Goal: Information Seeking & Learning: Learn about a topic

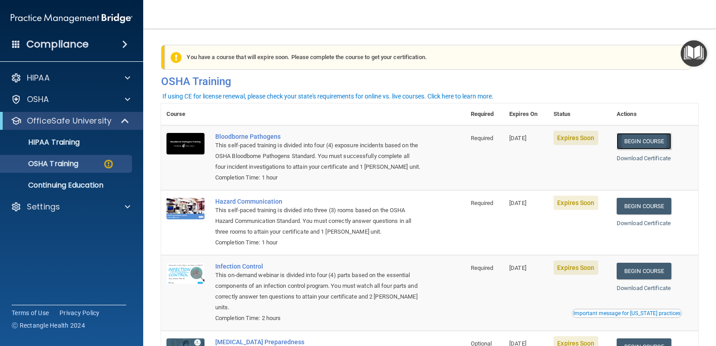
click at [639, 140] on link "Begin Course" at bounding box center [643, 141] width 55 height 17
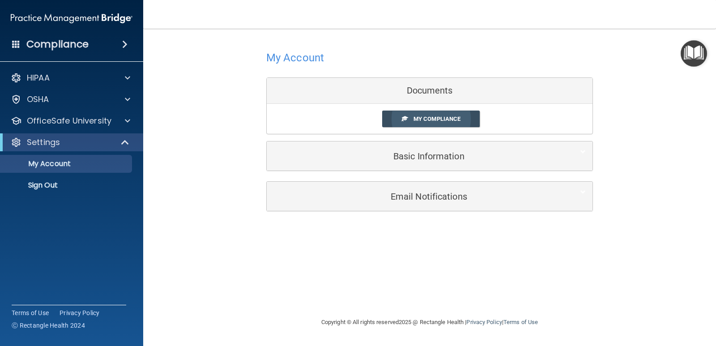
click at [427, 113] on link "My Compliance" at bounding box center [431, 118] width 98 height 17
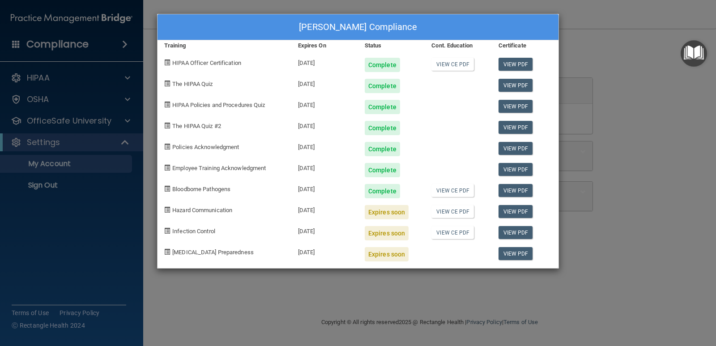
click at [639, 64] on div "Brittany Owen's Compliance Training Expires On Status Cont. Education Certifica…" at bounding box center [358, 173] width 716 height 346
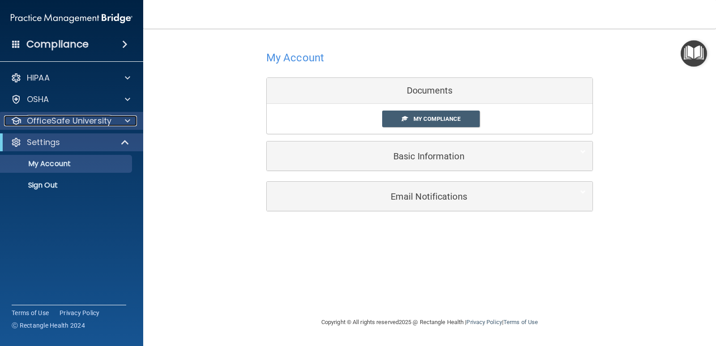
click at [61, 120] on p "OfficeSafe University" at bounding box center [69, 120] width 85 height 11
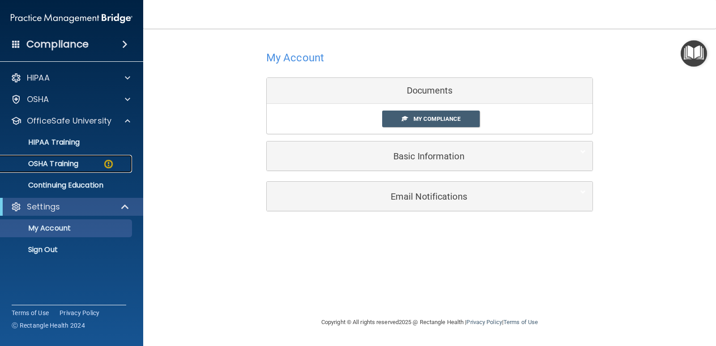
click at [62, 165] on p "OSHA Training" at bounding box center [42, 163] width 72 height 9
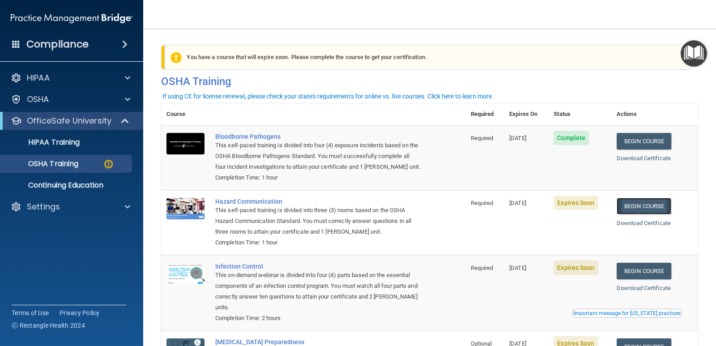
click at [625, 206] on link "Begin Course" at bounding box center [643, 206] width 55 height 17
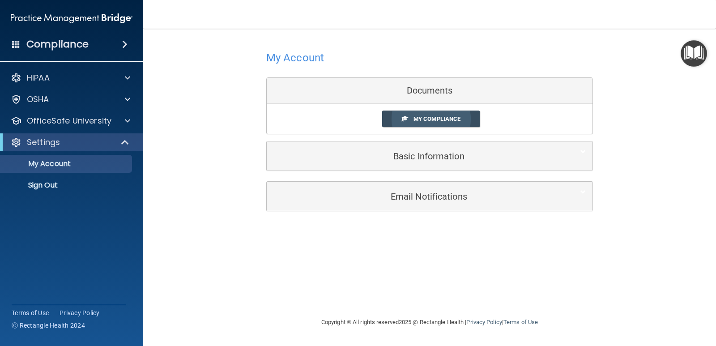
click at [412, 111] on link "My Compliance" at bounding box center [431, 118] width 98 height 17
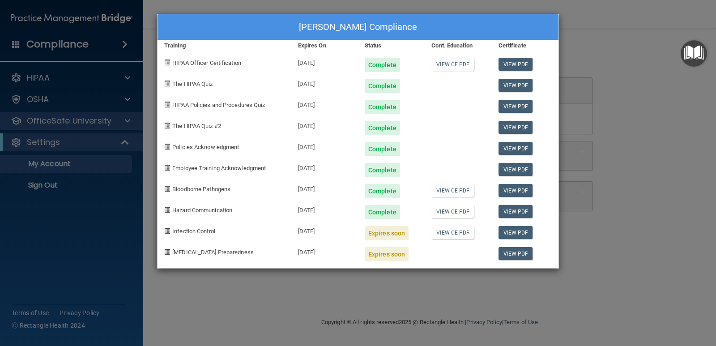
click at [127, 123] on div "Brittany Owen's Compliance Training Expires On Status Cont. Education Certifica…" at bounding box center [358, 173] width 716 height 346
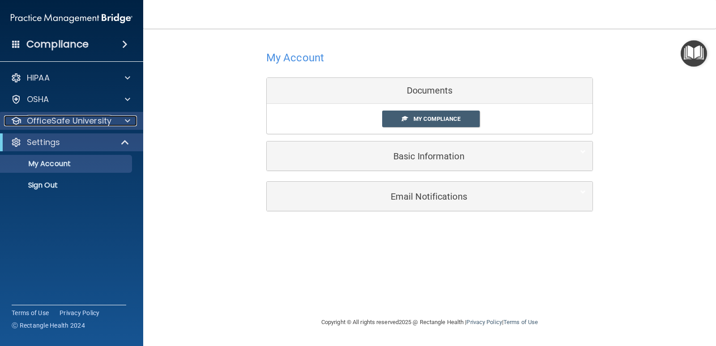
click at [127, 123] on span at bounding box center [127, 120] width 5 height 11
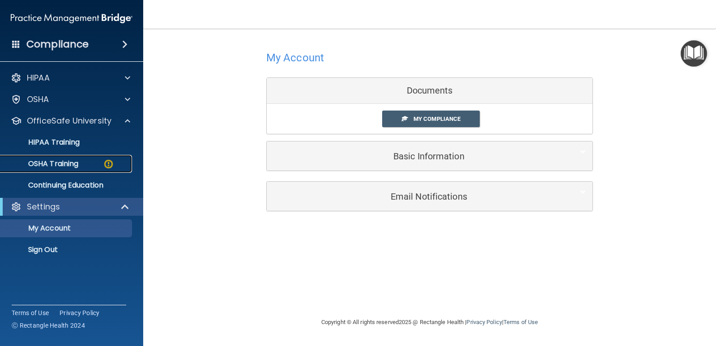
click at [106, 164] on img at bounding box center [108, 163] width 11 height 11
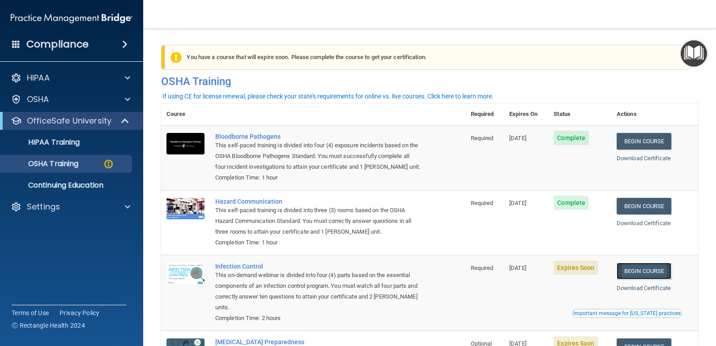
click at [638, 270] on link "Begin Course" at bounding box center [643, 271] width 55 height 17
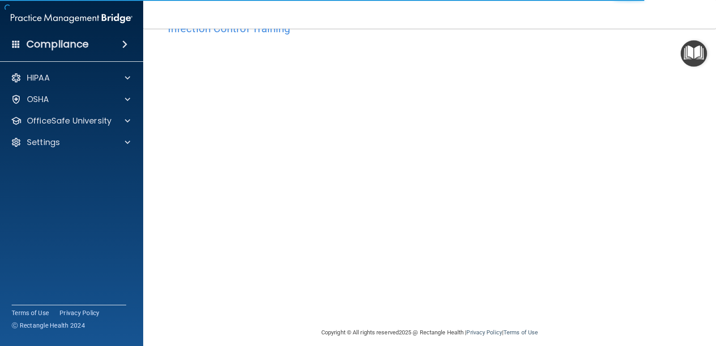
scroll to position [37, 0]
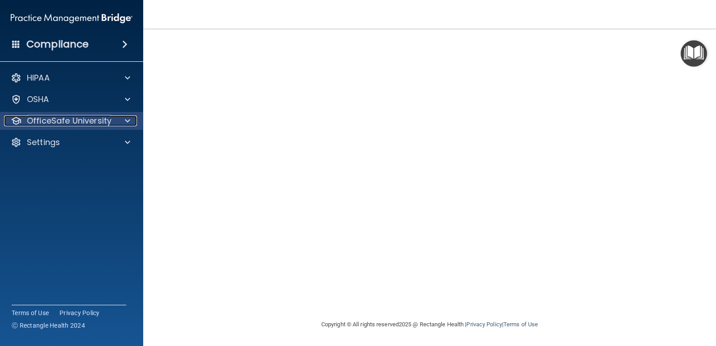
click at [72, 119] on p "OfficeSafe University" at bounding box center [69, 120] width 85 height 11
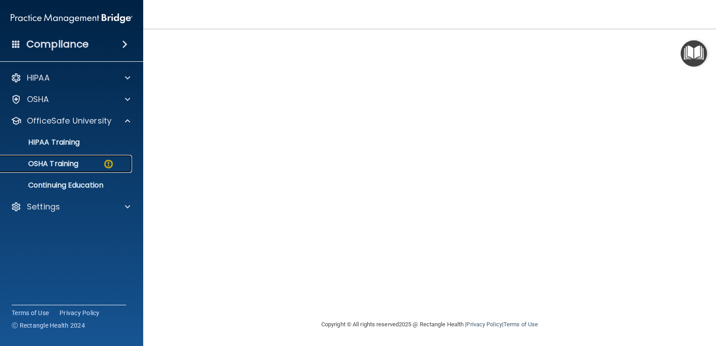
click at [75, 157] on link "OSHA Training" at bounding box center [61, 164] width 141 height 18
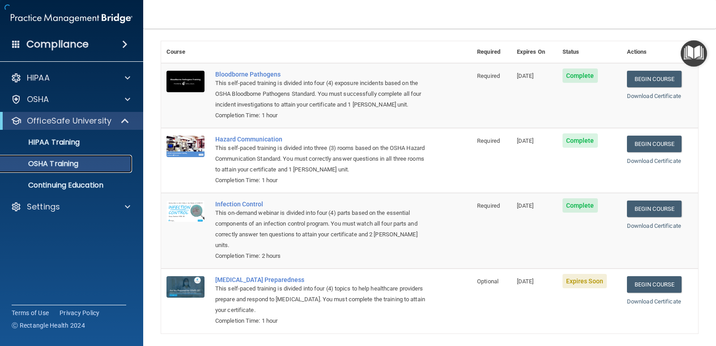
scroll to position [60, 0]
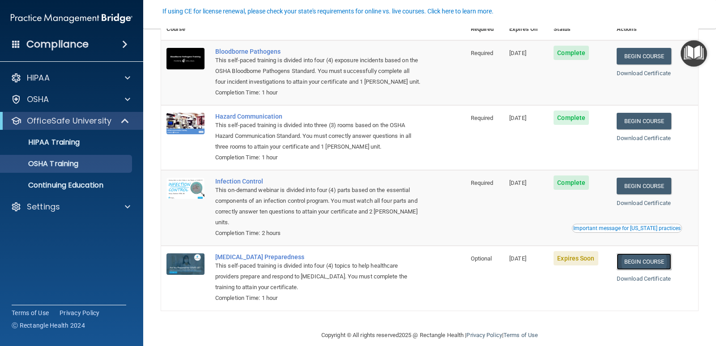
click at [643, 253] on link "Begin Course" at bounding box center [643, 261] width 55 height 17
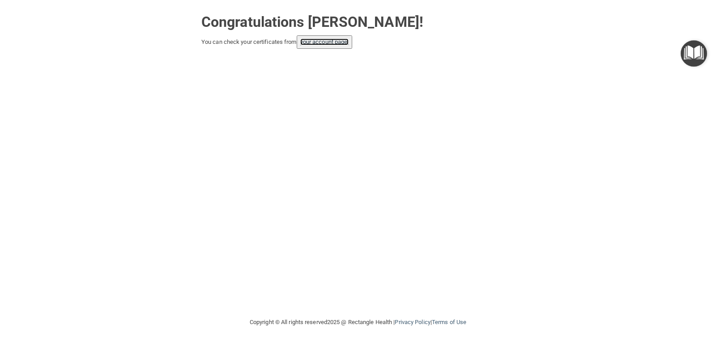
click at [330, 44] on link "your account page!" at bounding box center [324, 41] width 49 height 7
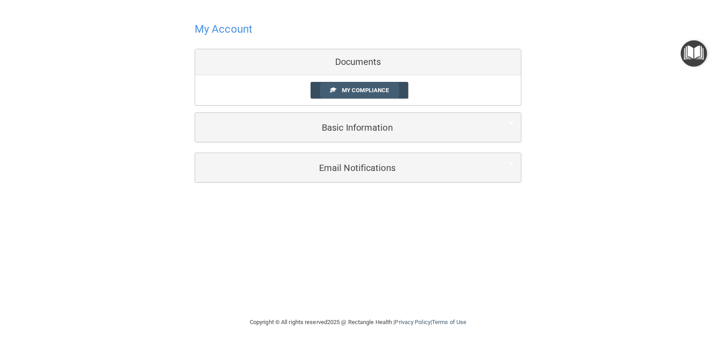
click at [392, 89] on link "My Compliance" at bounding box center [359, 90] width 98 height 17
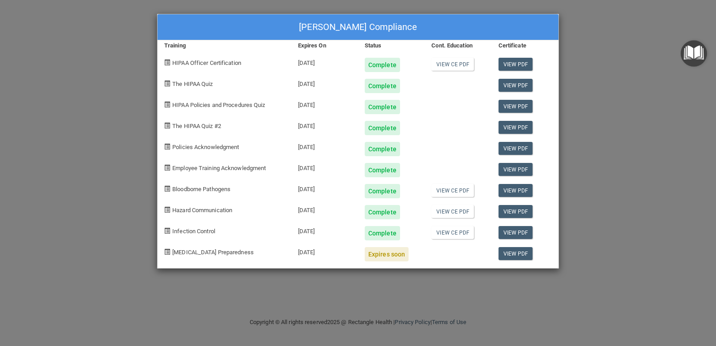
click at [607, 98] on div "[PERSON_NAME] Compliance Training Expires On Status Cont. Education Certificate…" at bounding box center [358, 173] width 716 height 346
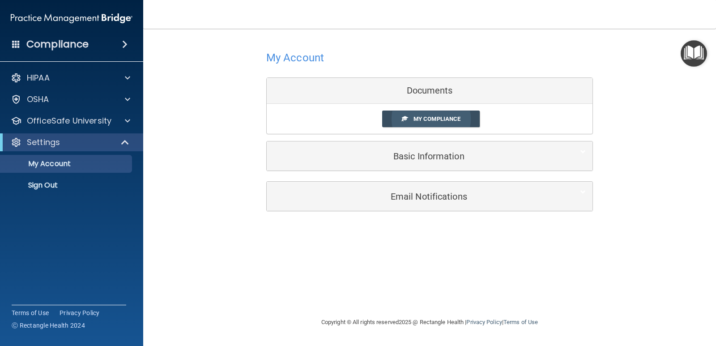
click at [424, 119] on span "My Compliance" at bounding box center [436, 118] width 47 height 7
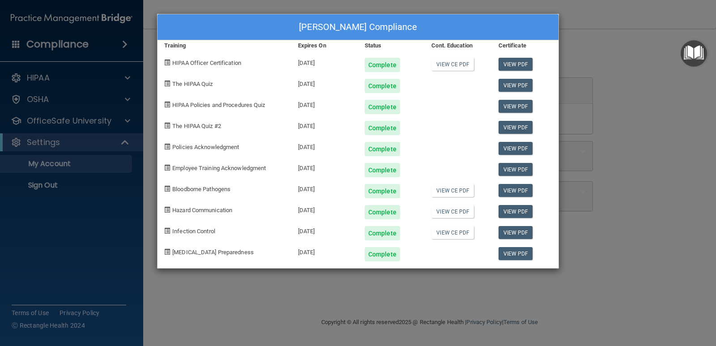
click at [656, 86] on div "[PERSON_NAME] Compliance Training Expires On Status Cont. Education Certificate…" at bounding box center [358, 173] width 716 height 346
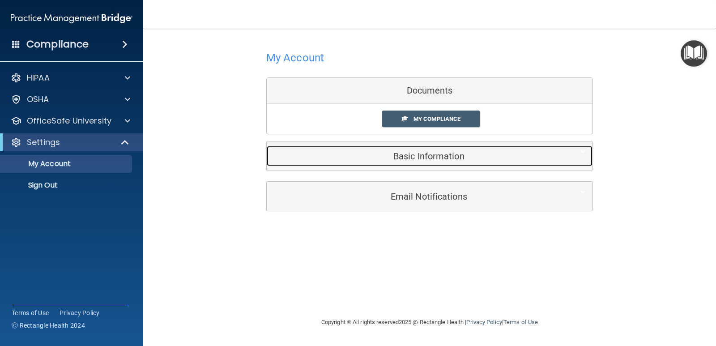
click at [455, 153] on h5 "Basic Information" at bounding box center [415, 156] width 285 height 10
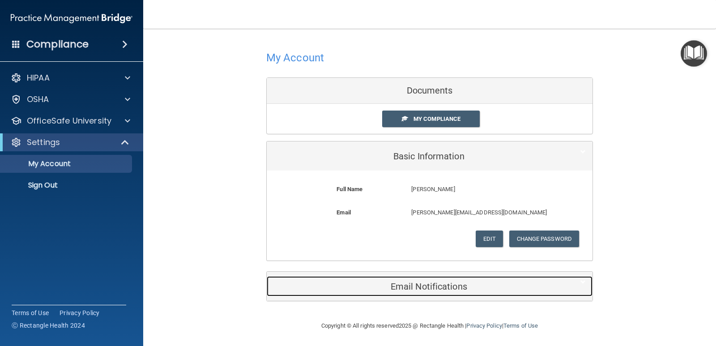
click at [431, 277] on div "Email Notifications" at bounding box center [416, 286] width 298 height 20
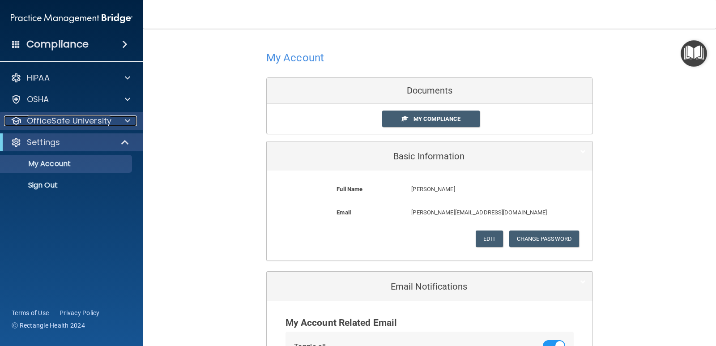
click at [125, 123] on span at bounding box center [127, 120] width 5 height 11
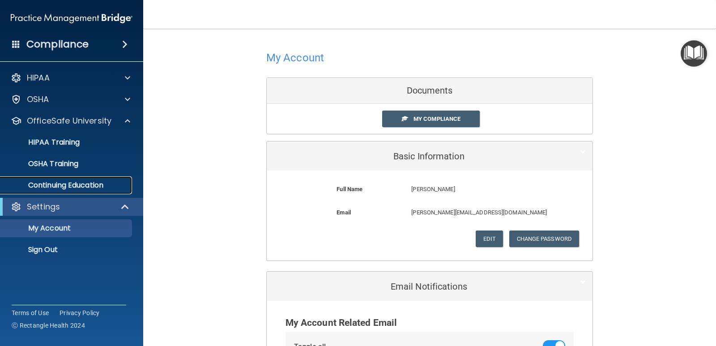
click at [92, 185] on p "Continuing Education" at bounding box center [67, 185] width 122 height 9
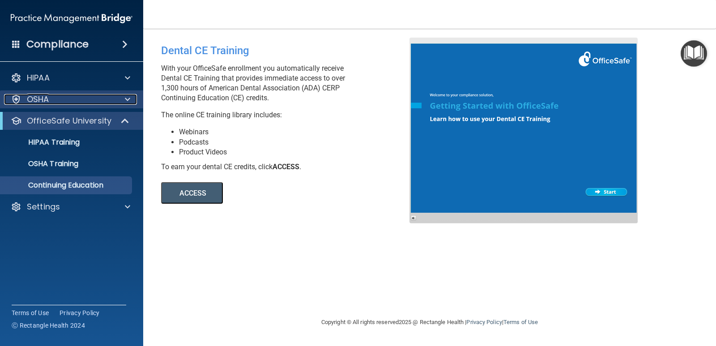
click at [127, 100] on span at bounding box center [127, 99] width 5 height 11
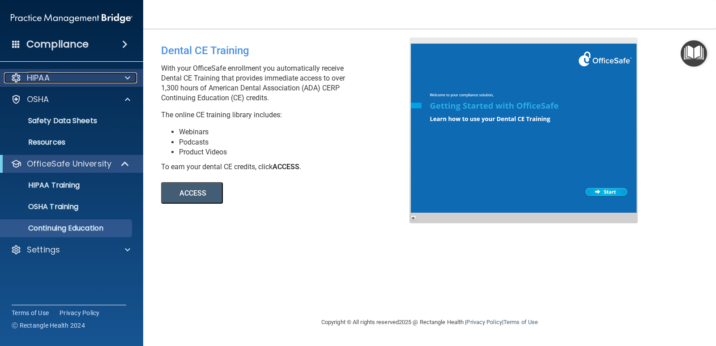
click at [127, 78] on span at bounding box center [127, 77] width 5 height 11
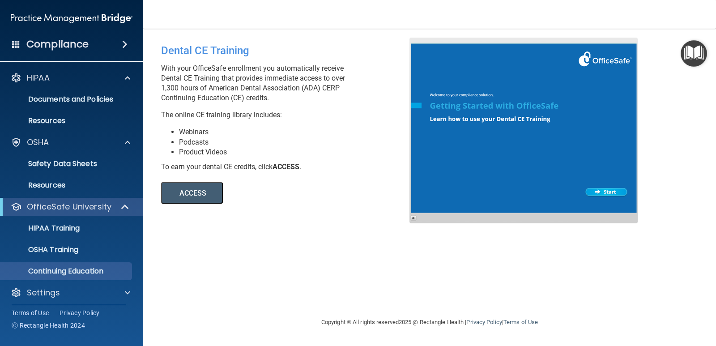
click at [125, 43] on span at bounding box center [124, 44] width 5 height 11
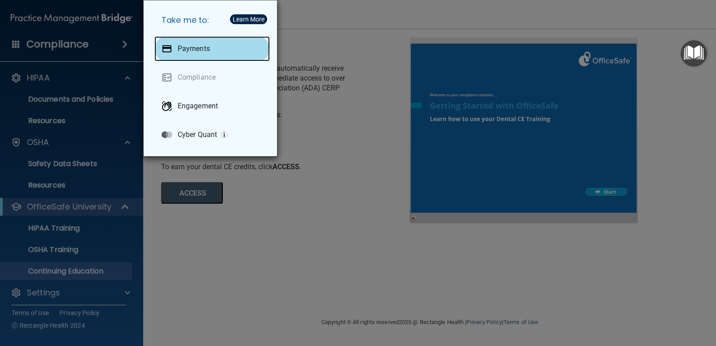
click at [190, 47] on p "Payments" at bounding box center [194, 48] width 32 height 9
